Goal: Task Accomplishment & Management: Use online tool/utility

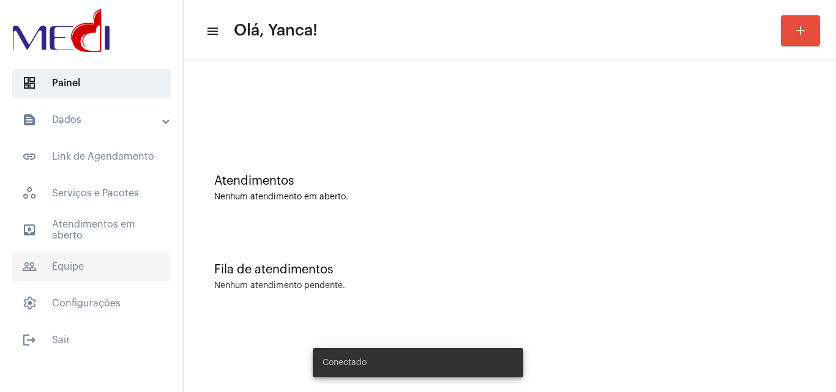
click at [79, 255] on span "people_outline Equipe" at bounding box center [91, 266] width 158 height 29
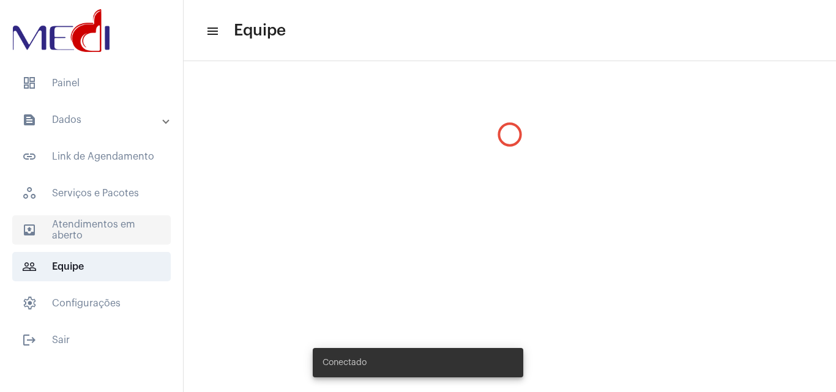
click at [80, 244] on span "outbox_outline Atendimentos em aberto" at bounding box center [91, 229] width 158 height 29
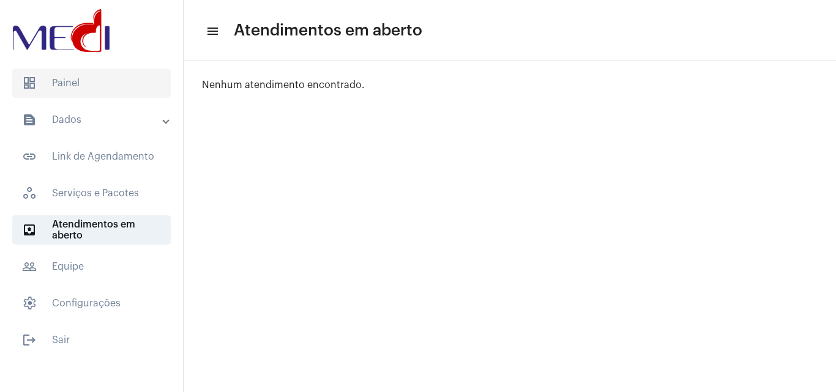
click at [79, 84] on span "dashboard Painel" at bounding box center [91, 83] width 158 height 29
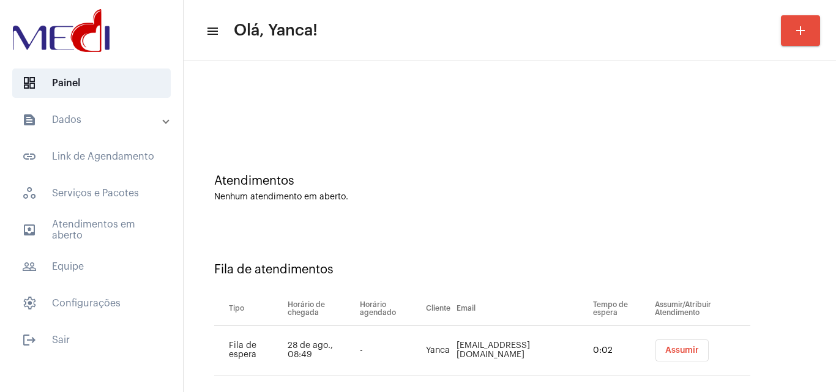
click at [497, 228] on div "Fila de atendimentos Tipo Horário de chegada Horário agendado Cliente Email Tem…" at bounding box center [510, 314] width 640 height 176
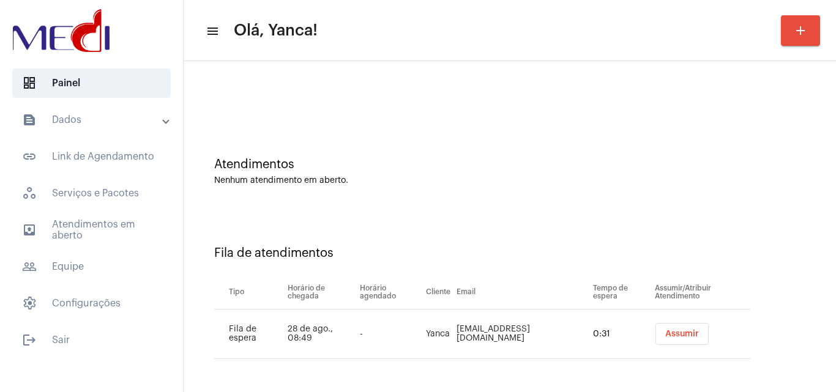
click at [668, 327] on button "Assumir" at bounding box center [681, 334] width 53 height 22
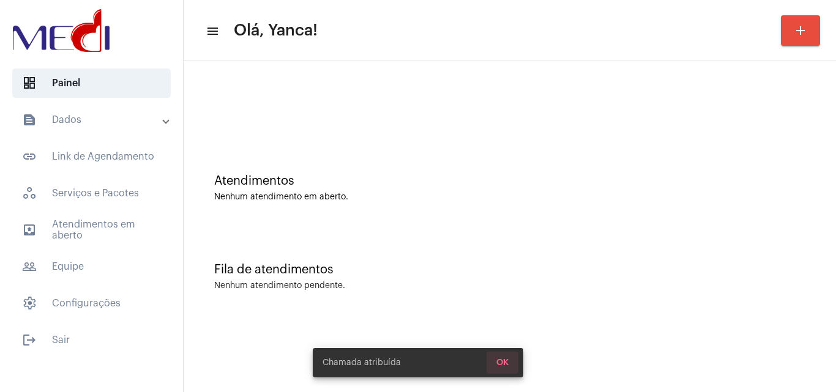
click at [507, 362] on span "OK" at bounding box center [502, 363] width 12 height 9
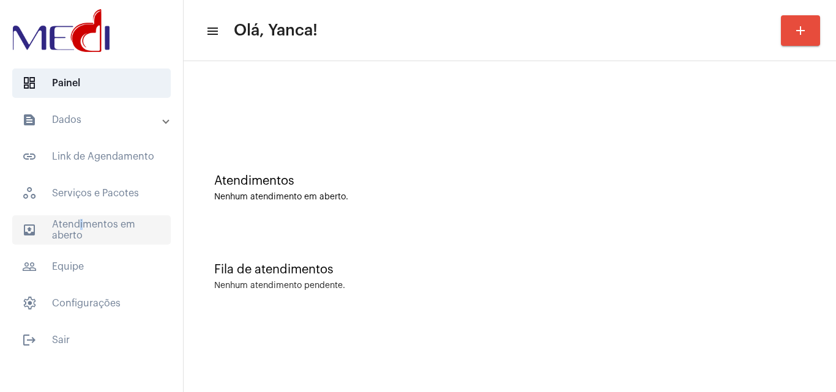
click at [78, 218] on span "outbox_outline Atendimentos em aberto" at bounding box center [91, 229] width 158 height 29
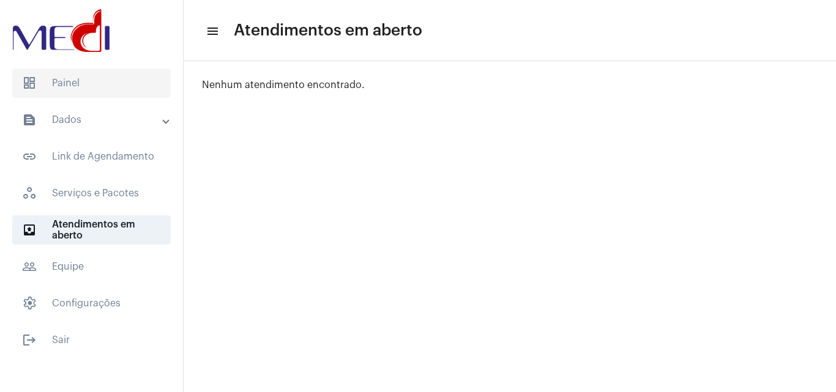
drag, startPoint x: 78, startPoint y: 94, endPoint x: 78, endPoint y: 86, distance: 8.6
click at [78, 93] on span "dashboard Painel" at bounding box center [91, 83] width 158 height 29
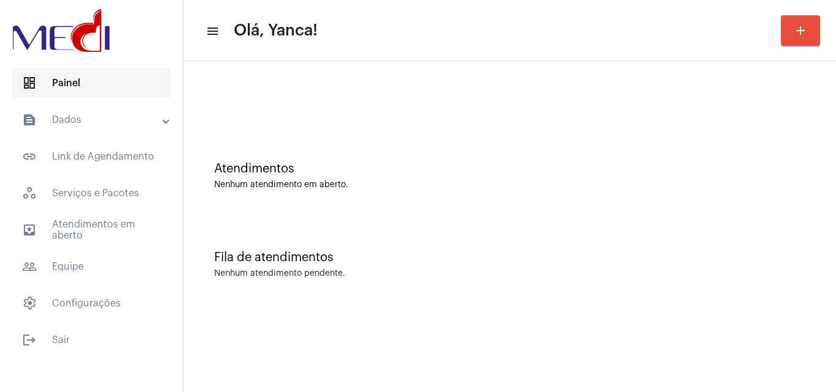
click at [78, 86] on span "dashboard Painel" at bounding box center [91, 83] width 158 height 29
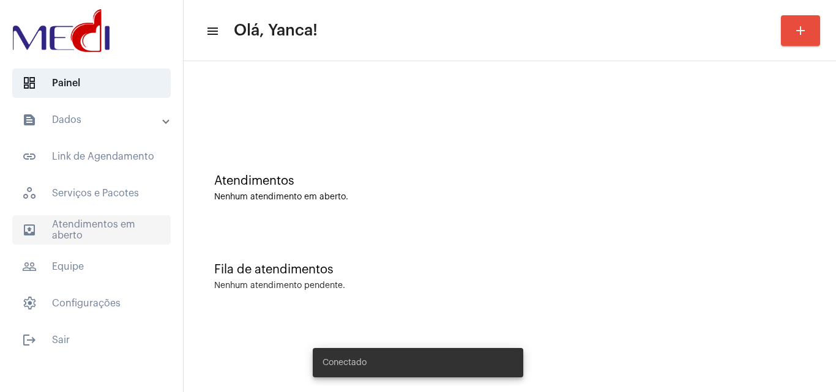
click at [113, 226] on span "outbox_outline Atendimentos em aberto" at bounding box center [91, 229] width 158 height 29
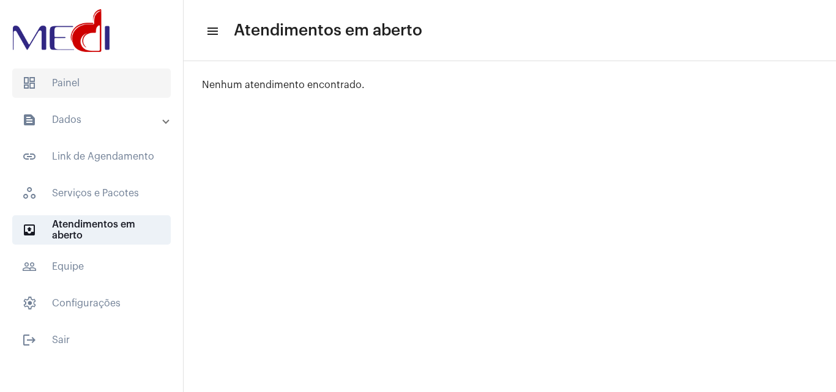
click at [98, 93] on span "dashboard Painel" at bounding box center [91, 83] width 158 height 29
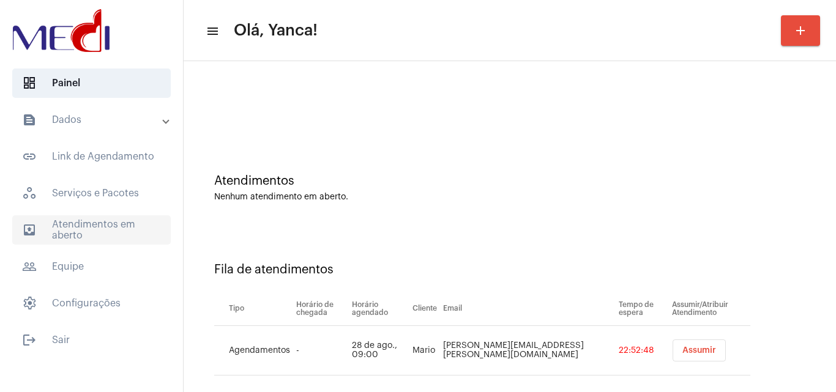
click at [111, 237] on span "outbox_outline Atendimentos em aberto" at bounding box center [91, 229] width 158 height 29
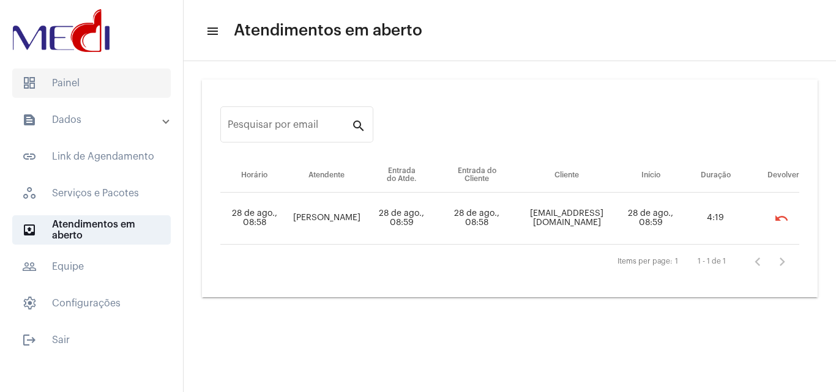
click at [90, 86] on span "dashboard Painel" at bounding box center [91, 83] width 158 height 29
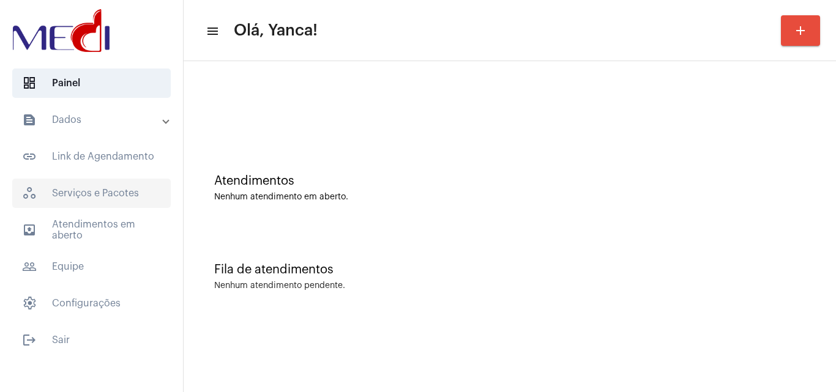
click at [122, 190] on span "workspaces_outlined Serviços e Pacotes" at bounding box center [91, 193] width 158 height 29
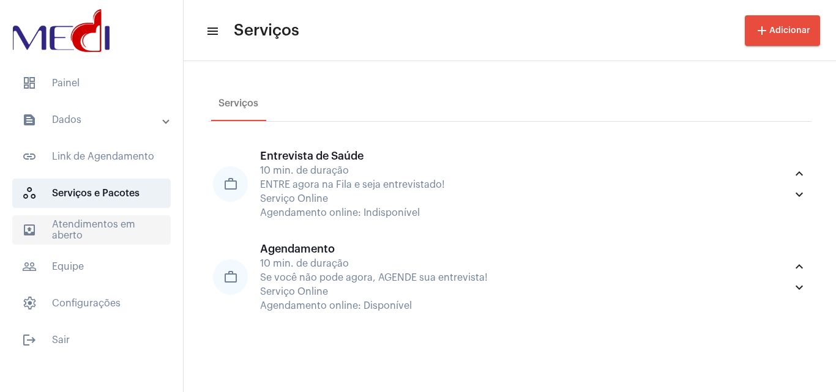
click at [117, 235] on span "outbox_outline Atendimentos em aberto" at bounding box center [91, 229] width 158 height 29
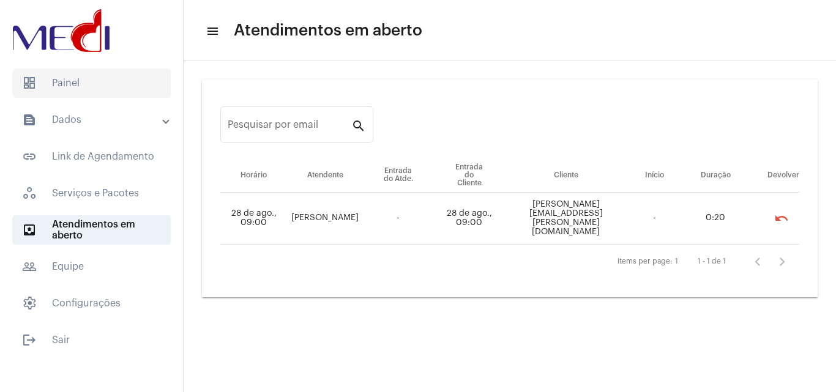
click at [92, 94] on span "dashboard Painel" at bounding box center [91, 83] width 158 height 29
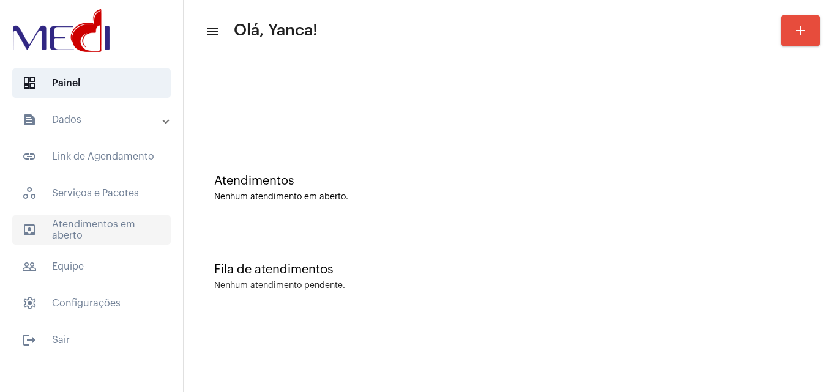
click at [110, 226] on span "outbox_outline Atendimentos em aberto" at bounding box center [91, 229] width 158 height 29
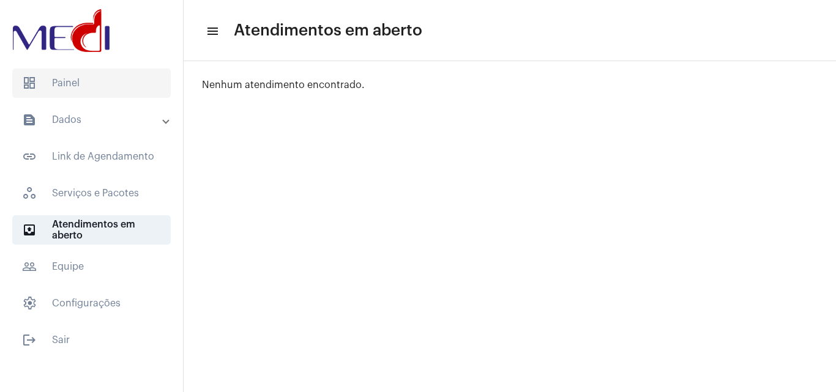
click at [93, 80] on span "dashboard Painel" at bounding box center [91, 83] width 158 height 29
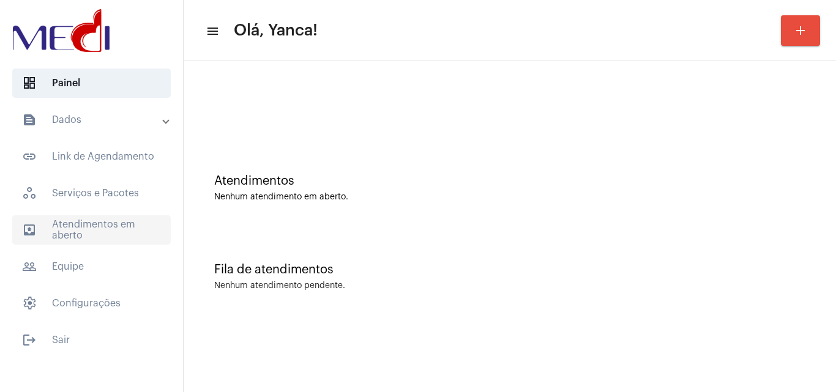
click at [116, 228] on span "outbox_outline Atendimentos em aberto" at bounding box center [91, 229] width 158 height 29
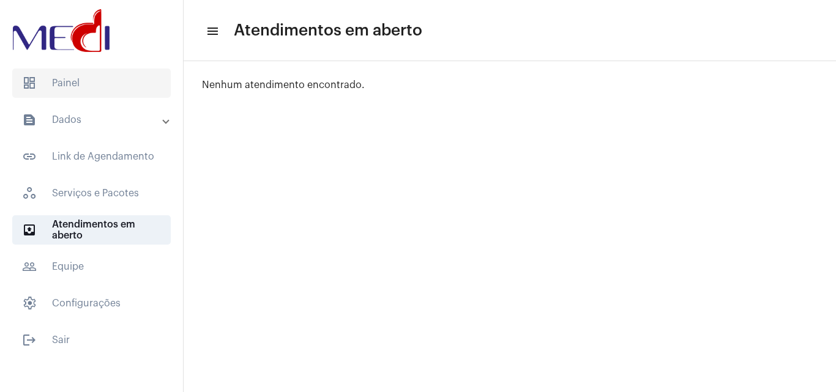
click at [102, 90] on span "dashboard Painel" at bounding box center [91, 83] width 158 height 29
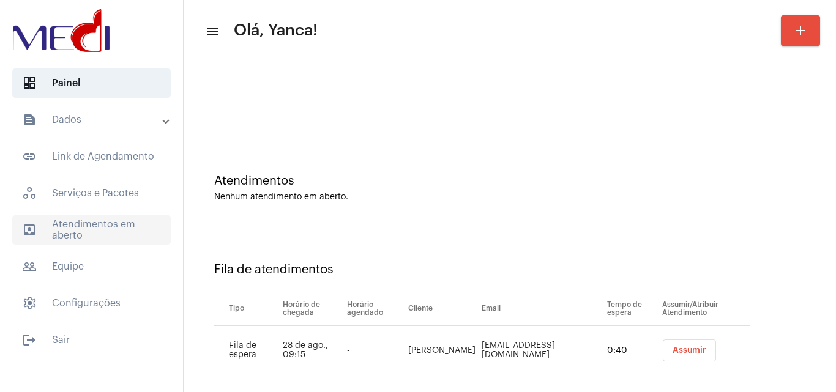
click at [86, 222] on span "outbox_outline Atendimentos em aberto" at bounding box center [91, 229] width 158 height 29
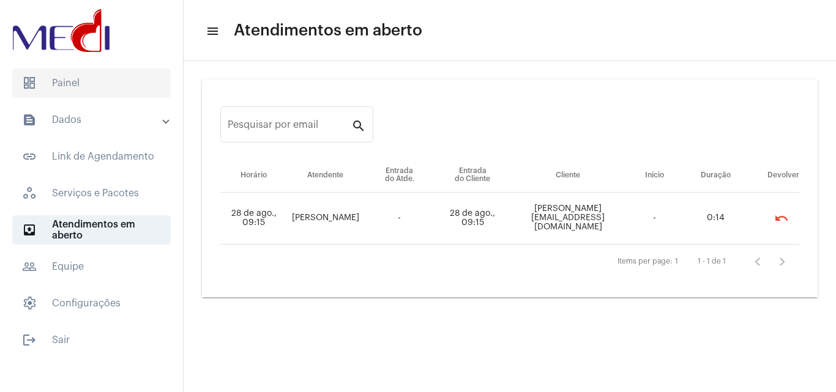
click at [124, 91] on span "dashboard Painel" at bounding box center [91, 83] width 158 height 29
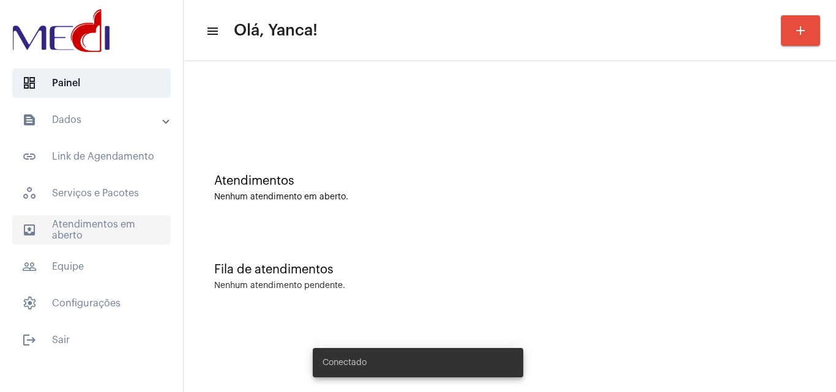
click at [91, 232] on span "outbox_outline Atendimentos em aberto" at bounding box center [91, 229] width 158 height 29
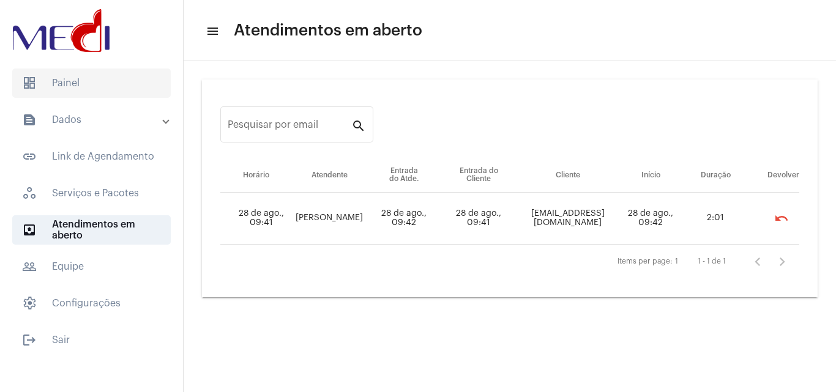
click at [111, 79] on span "dashboard Painel" at bounding box center [91, 83] width 158 height 29
